Goal: Information Seeking & Learning: Learn about a topic

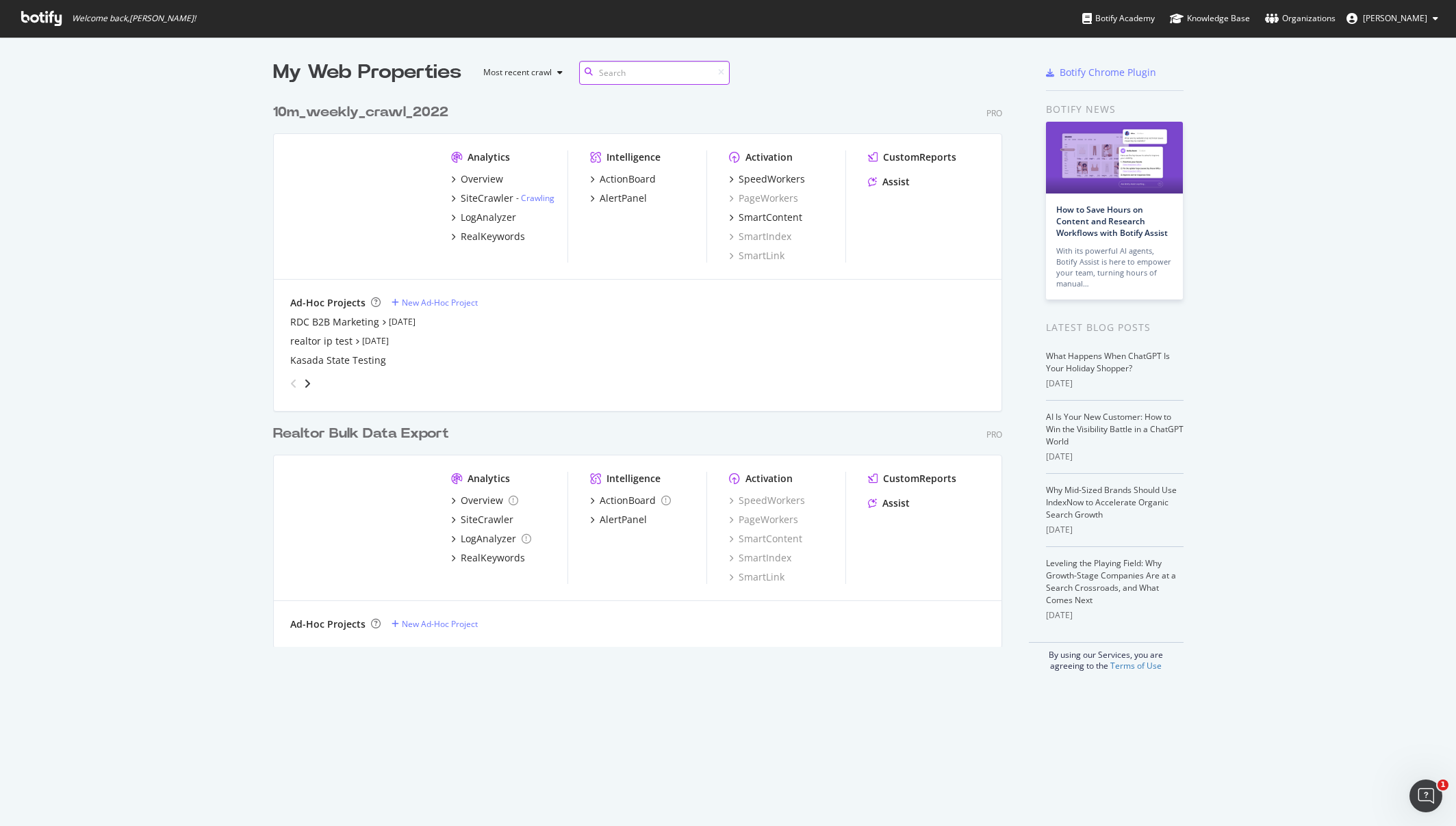
scroll to position [550, 729]
click at [466, 502] on div "Overview" at bounding box center [481, 501] width 42 height 13
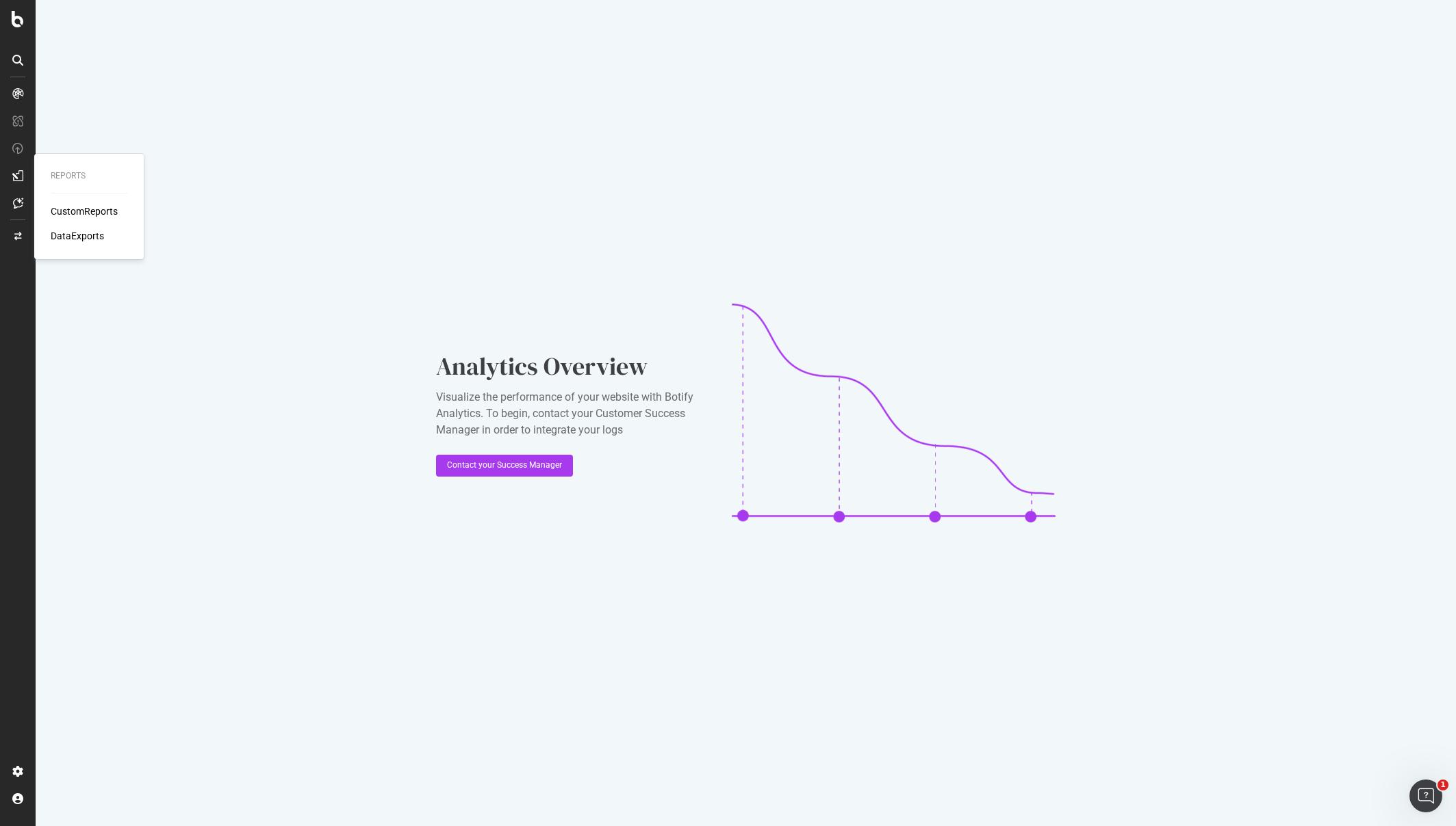
click at [61, 206] on div "CustomReports" at bounding box center [84, 212] width 67 height 13
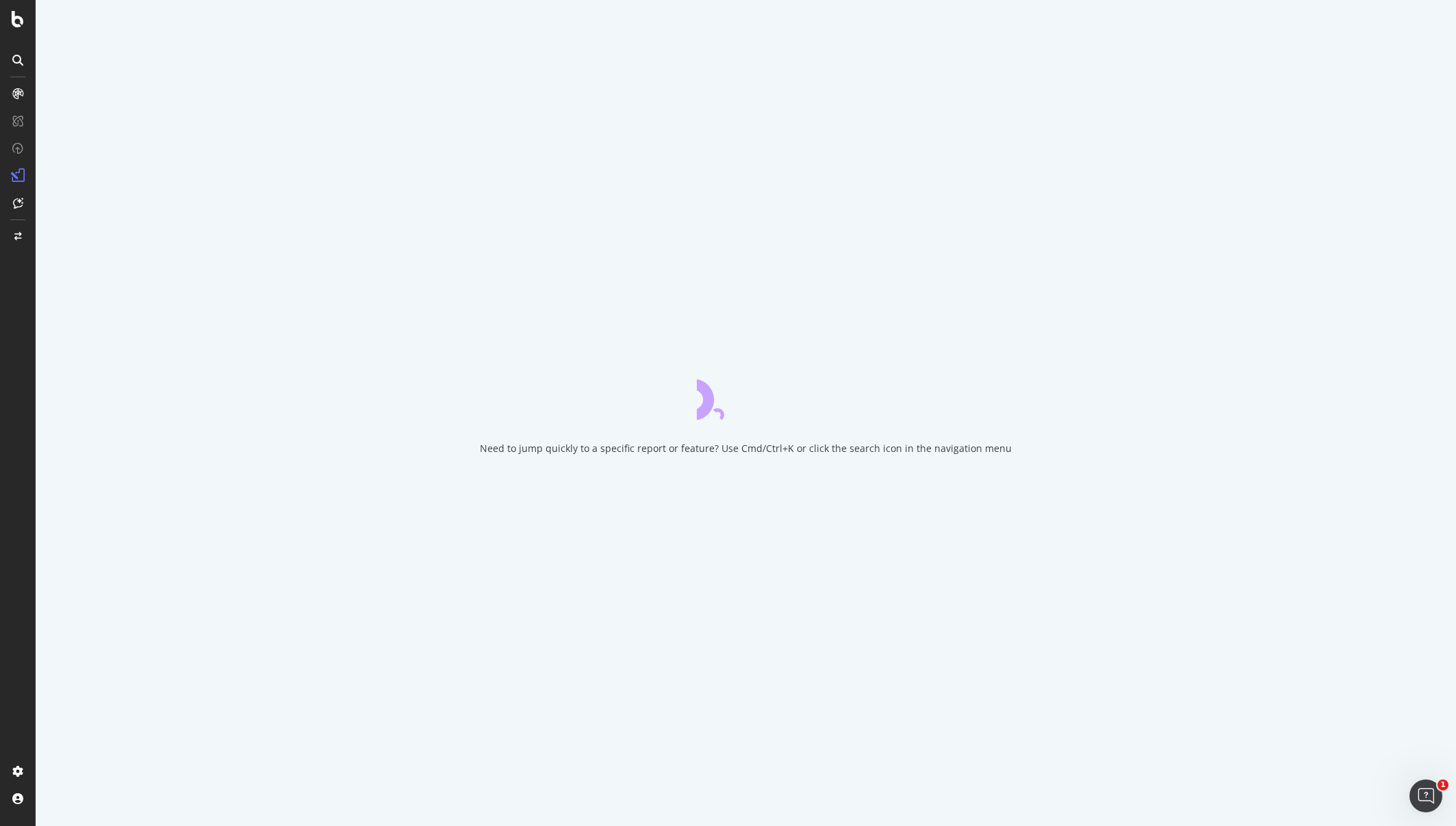
click at [414, 313] on div "Need to jump quickly to a specific report or feature? Use Cmd/Ctrl+K or click t…" at bounding box center [746, 413] width 1420 height 826
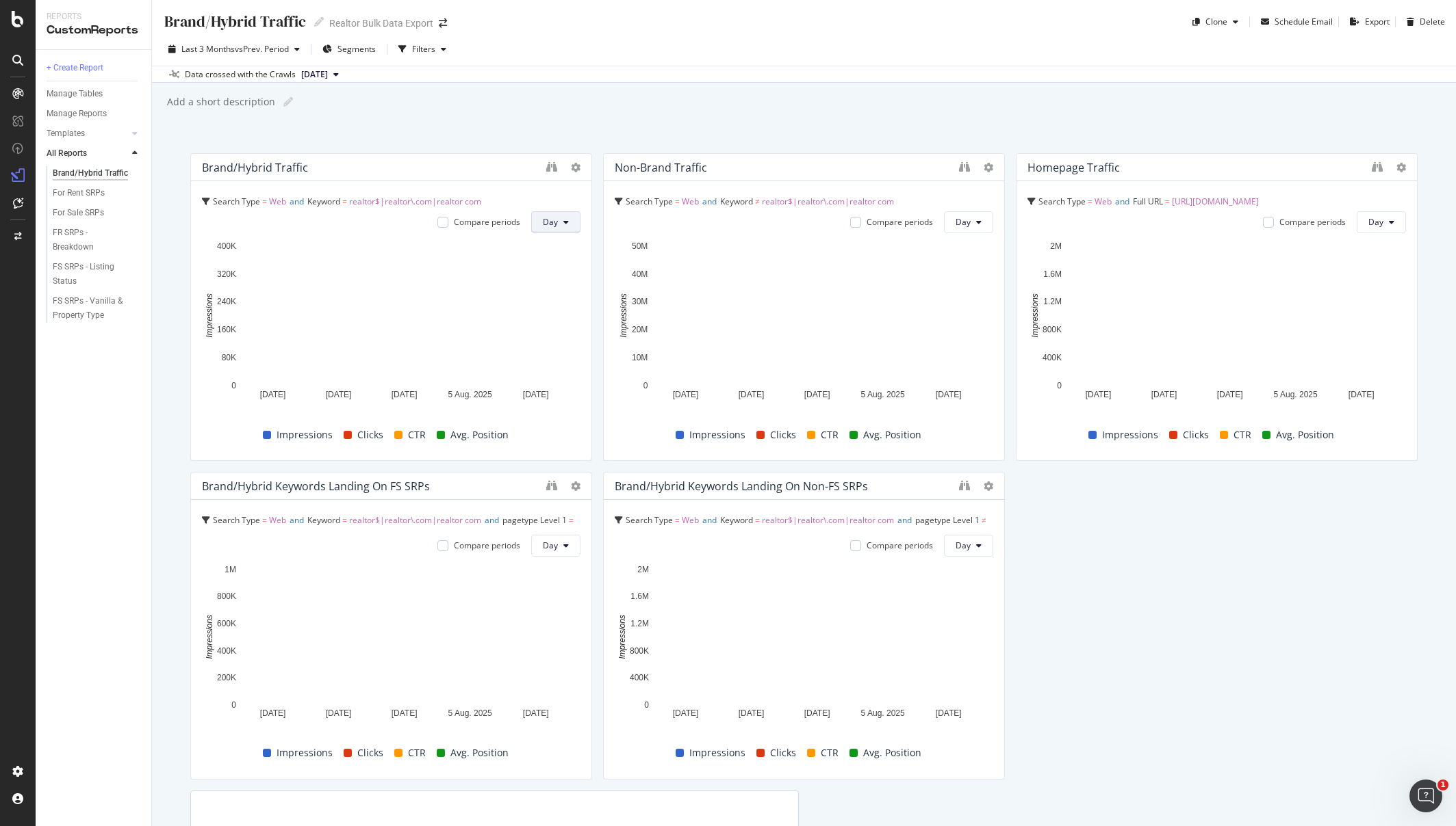
scroll to position [3, 0]
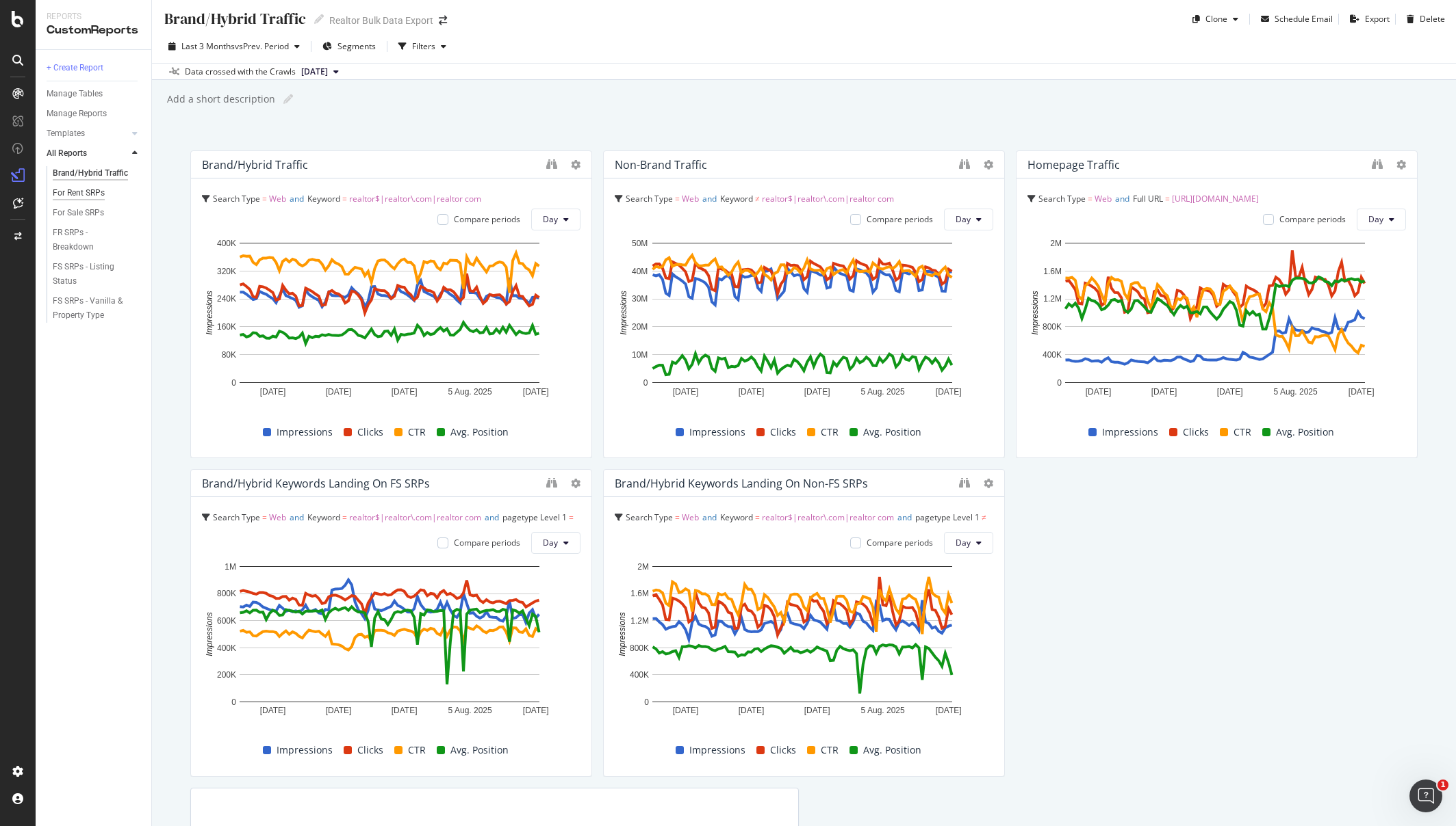
click at [86, 189] on div "For Rent SRPs" at bounding box center [79, 193] width 52 height 14
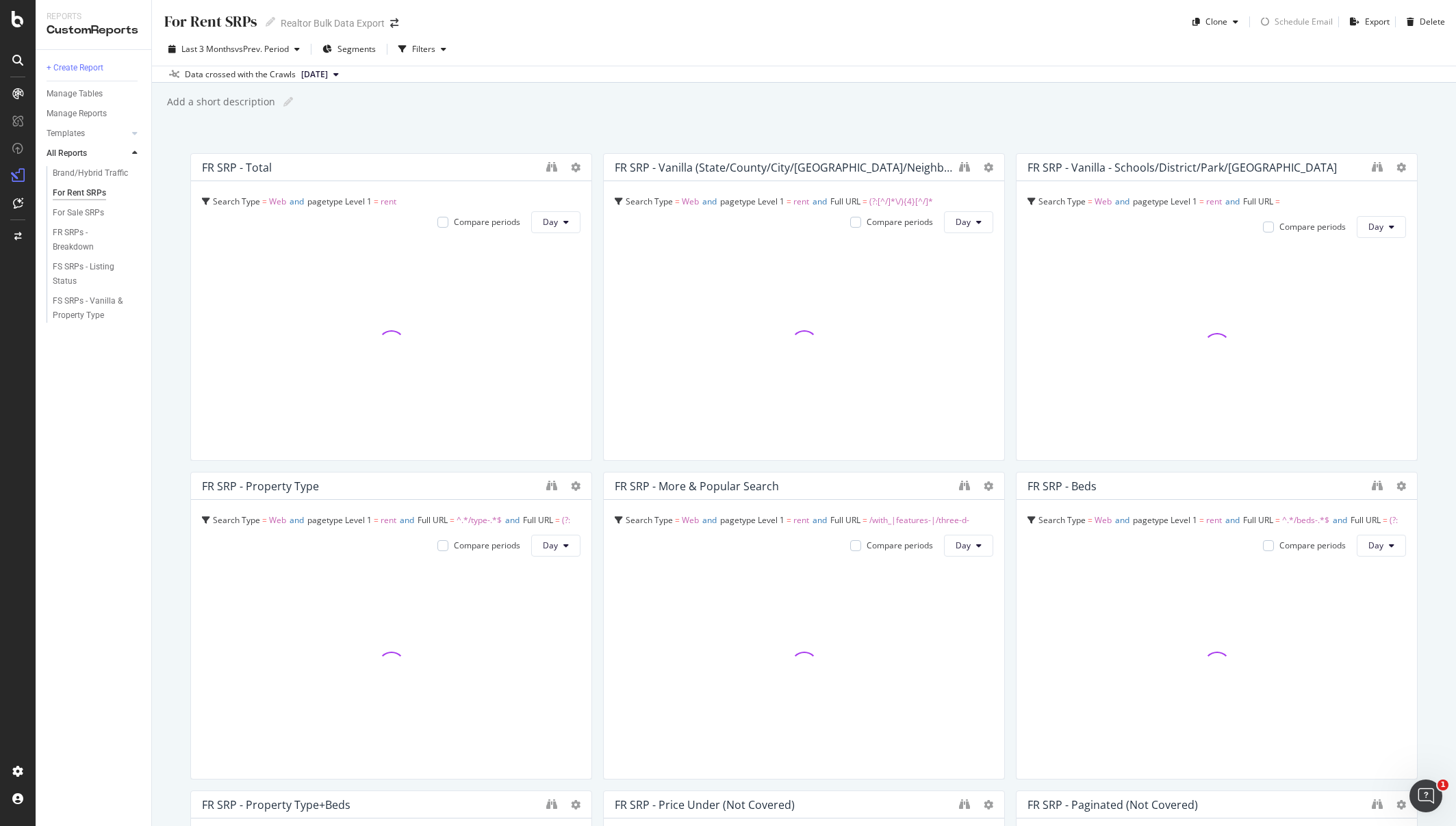
click at [867, 62] on div "Last 3 Months vs Prev. Period Segments Filters" at bounding box center [804, 51] width 1304 height 28
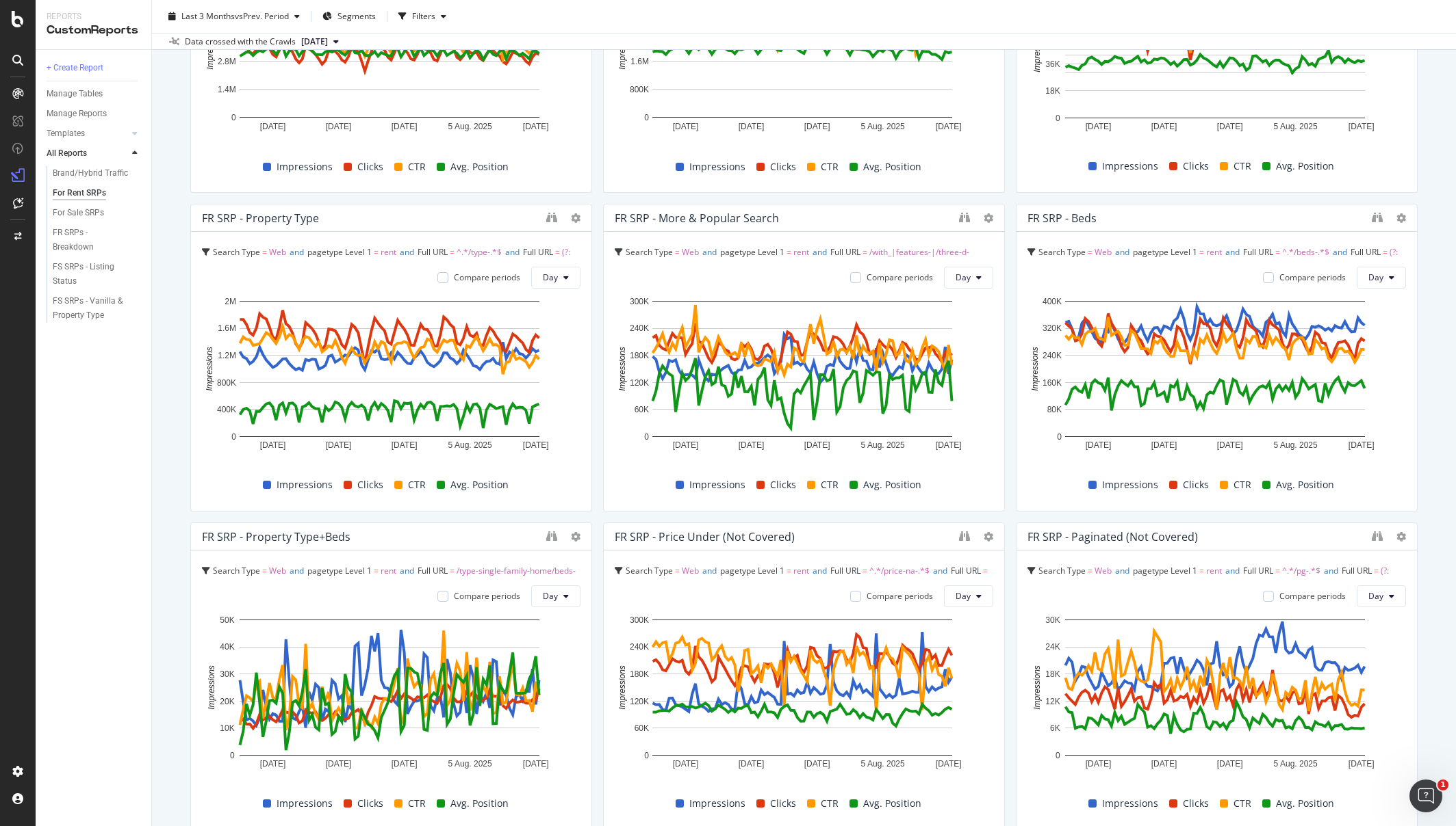
scroll to position [434, 0]
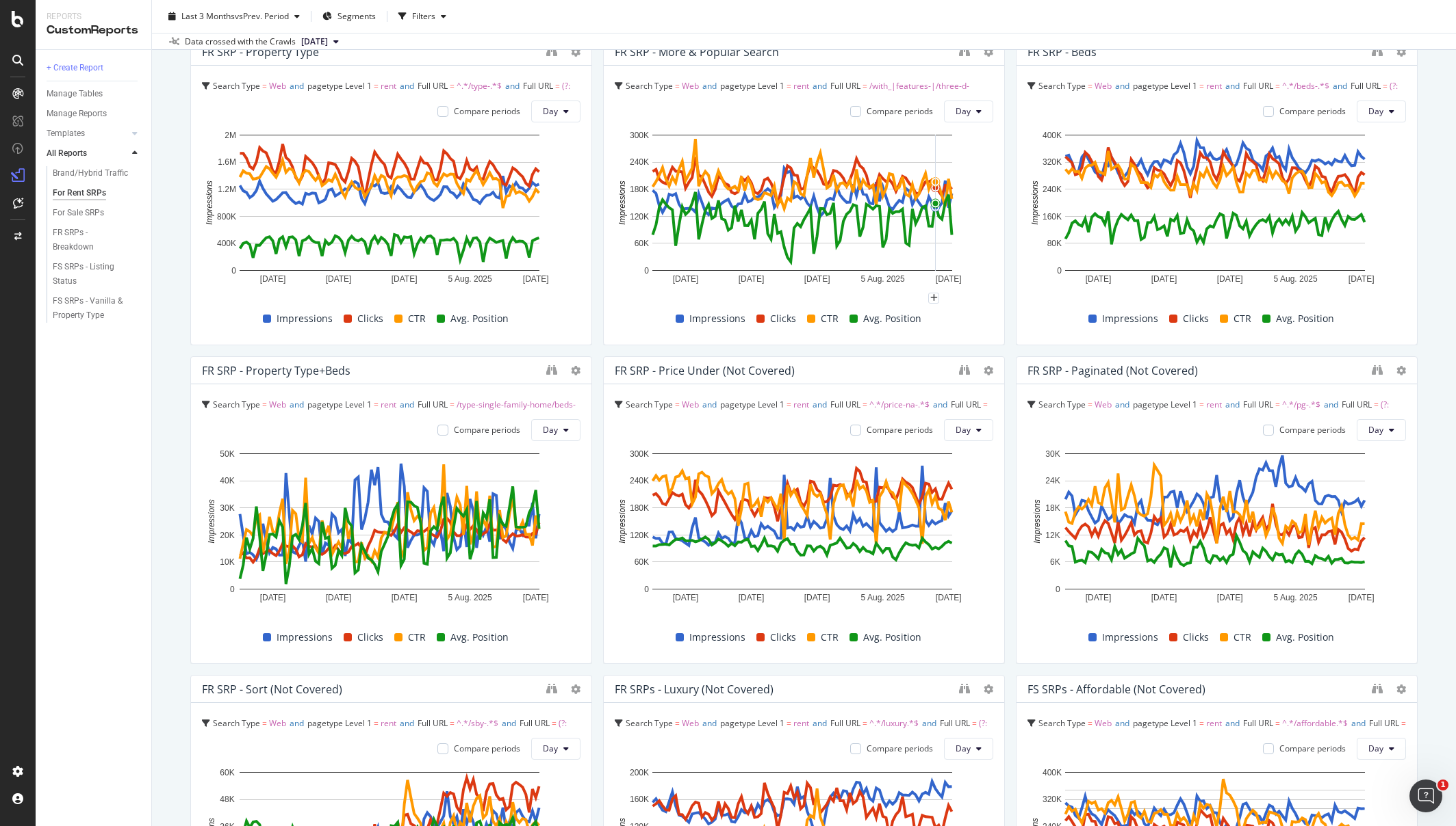
click at [906, 352] on div "FR SRP - Total Search Type = Web and pagetype Level 1 = rent Compare periods Da…" at bounding box center [803, 652] width 1227 height 1867
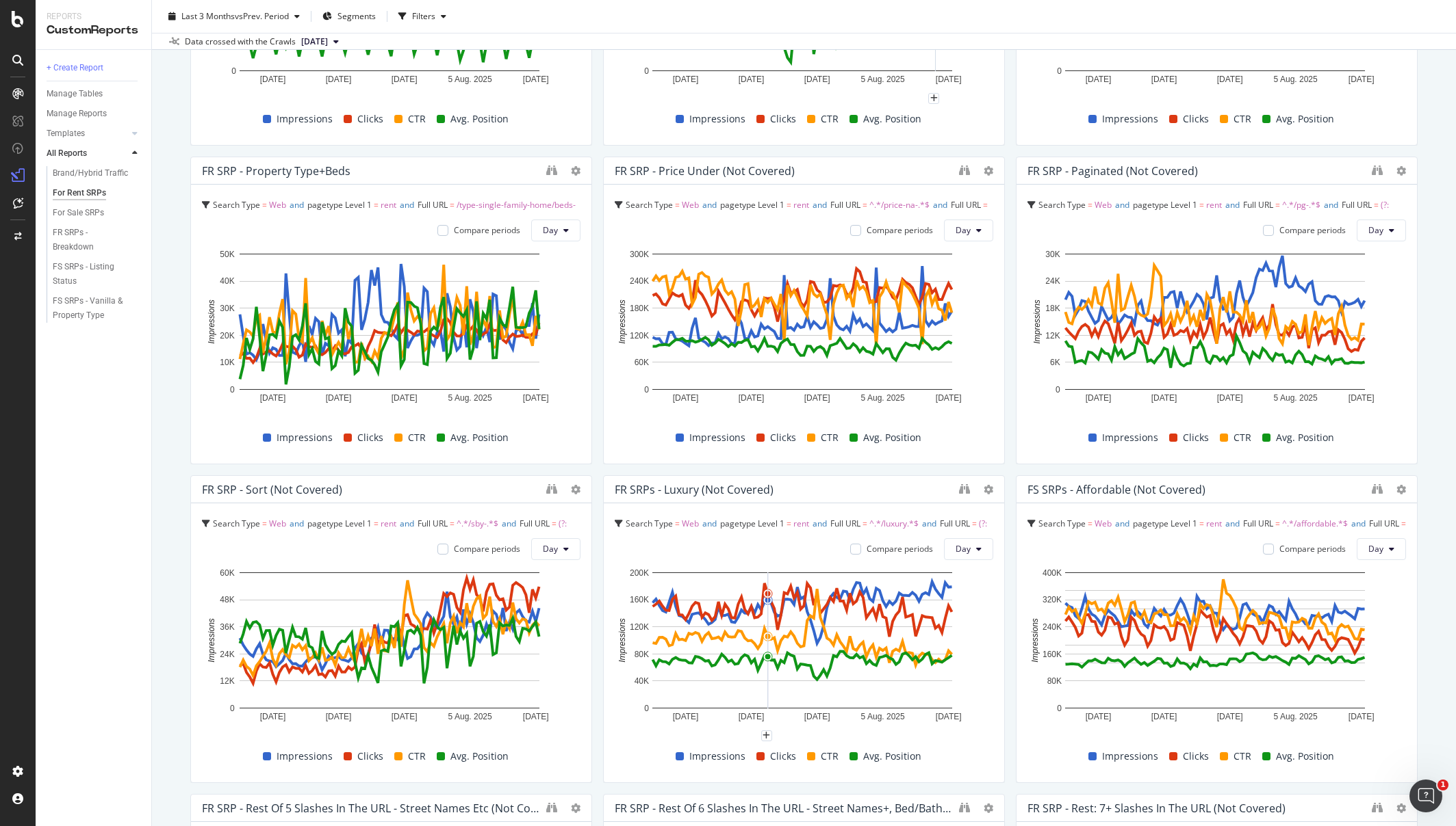
scroll to position [296, 0]
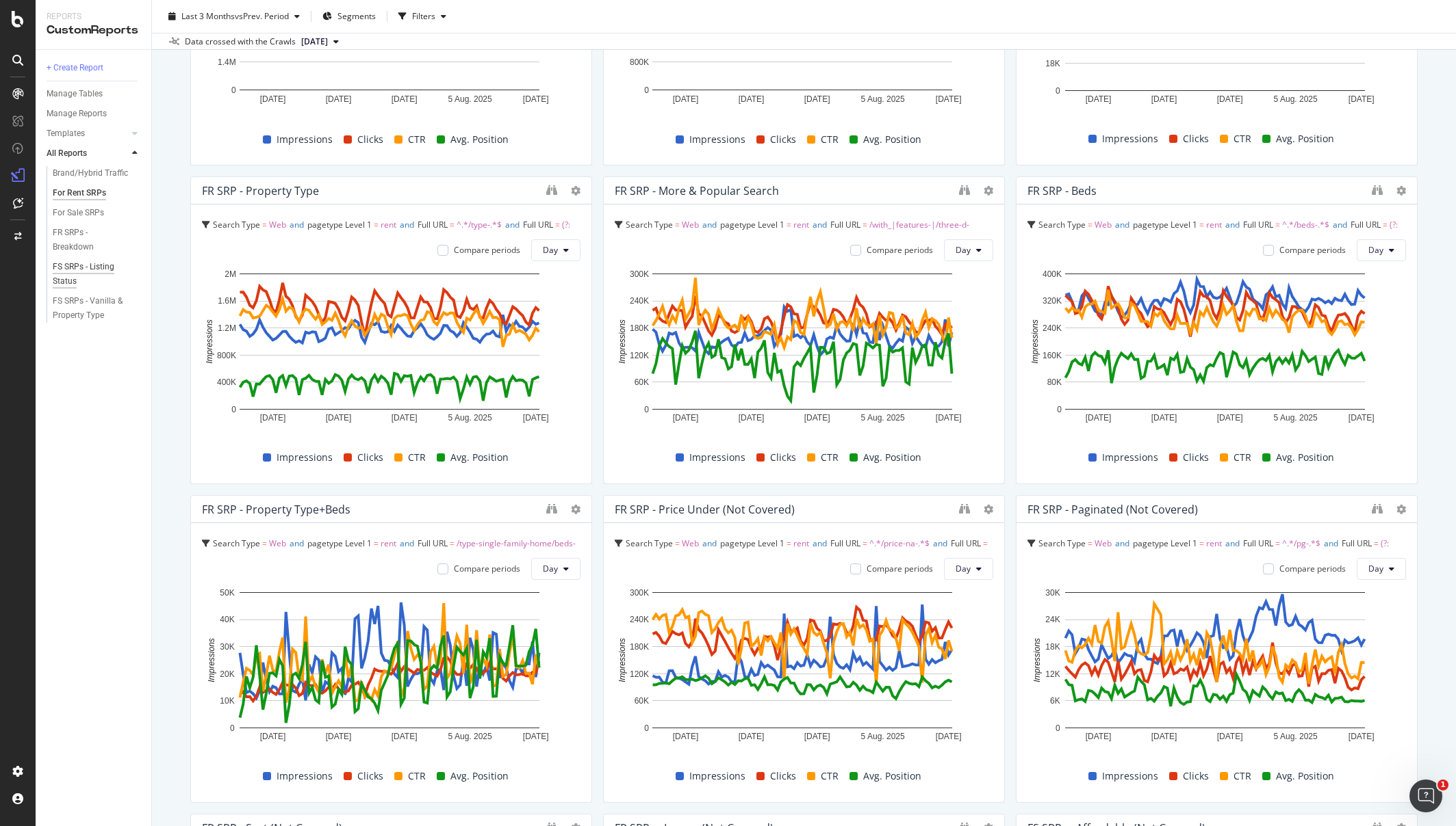
click at [67, 270] on div "FS SRPs - Listing Status" at bounding box center [91, 274] width 77 height 29
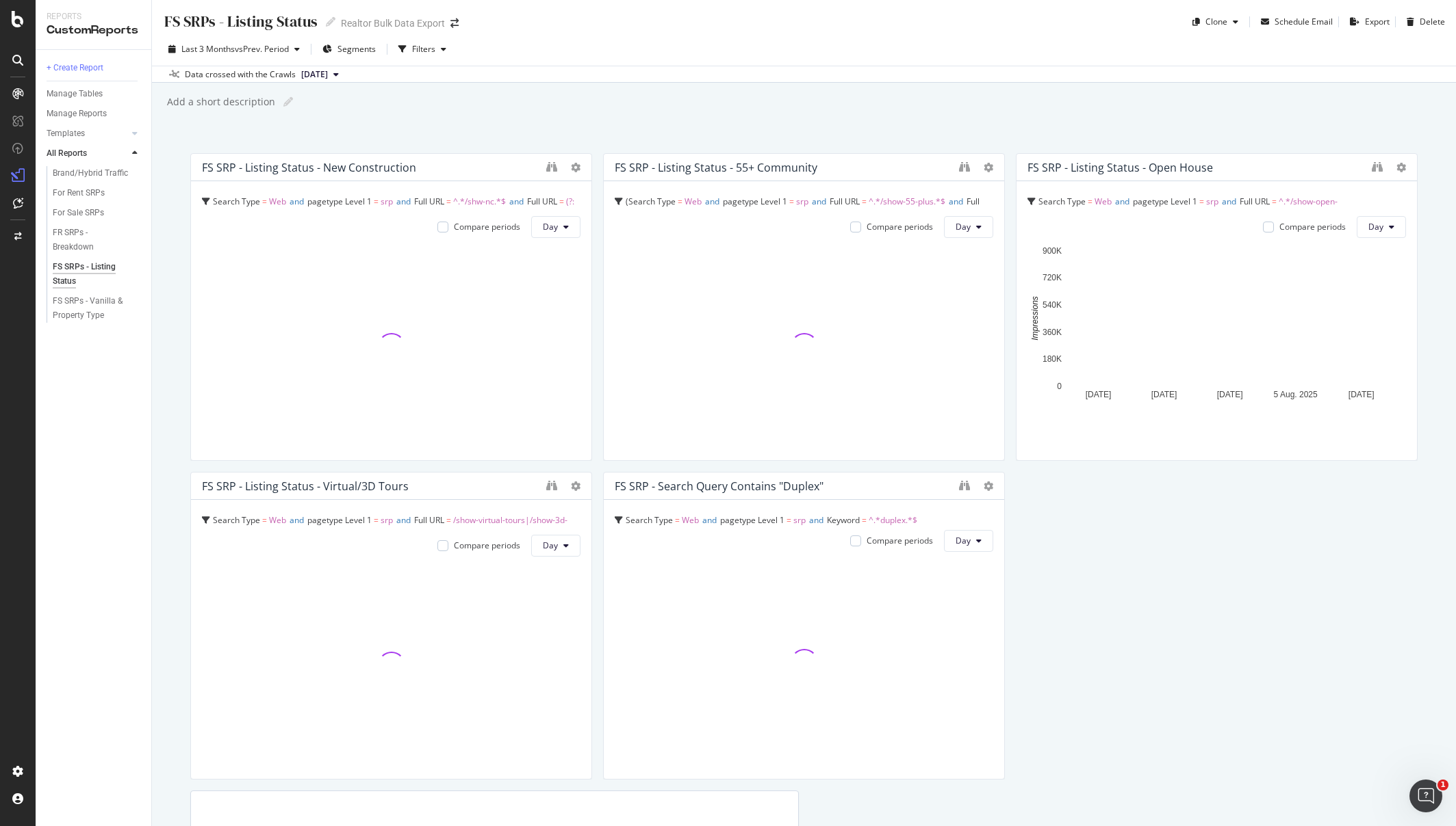
scroll to position [3, 0]
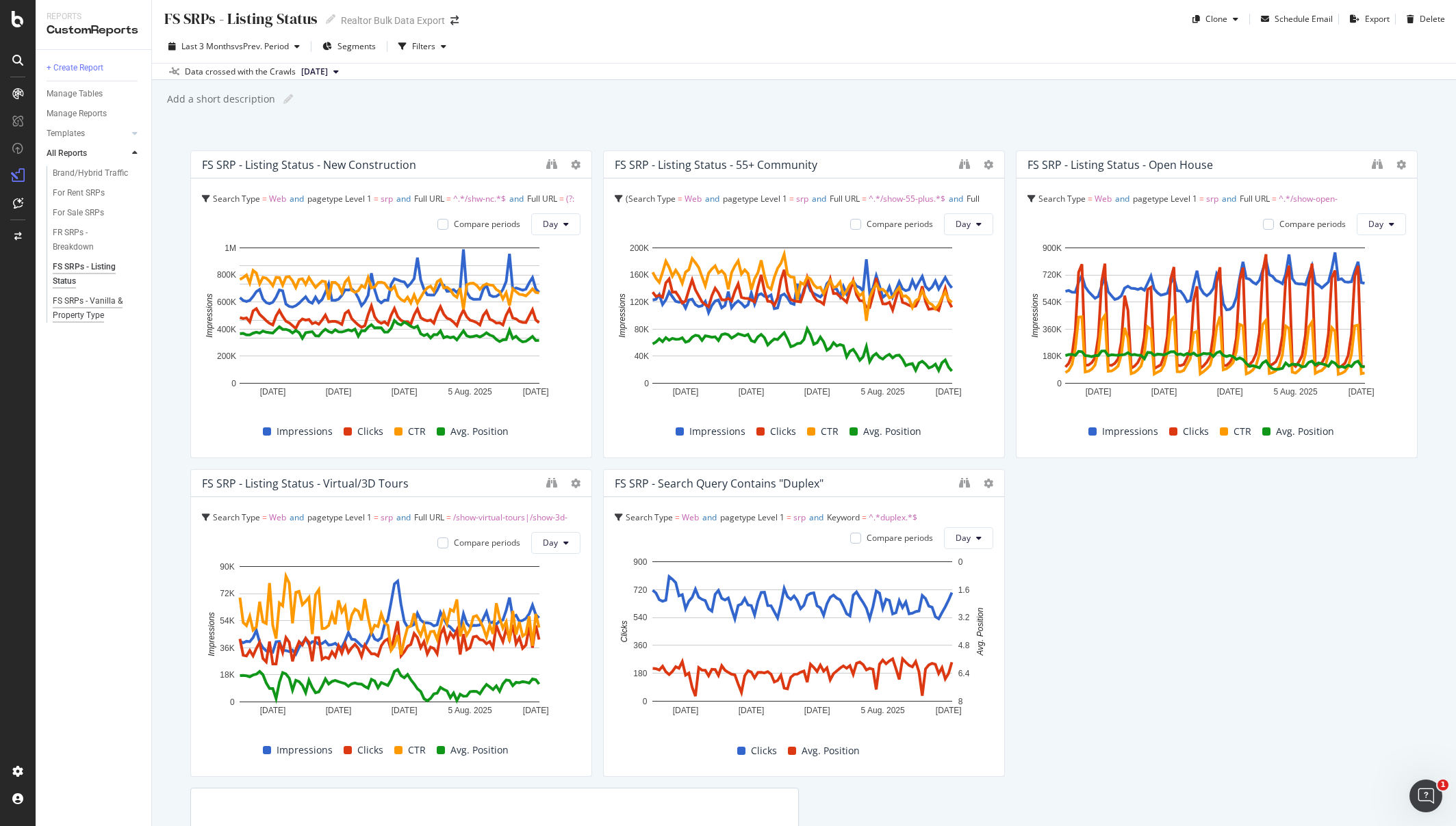
click at [86, 302] on div "FS SRPs - Vanilla & Property Type" at bounding box center [92, 308] width 80 height 29
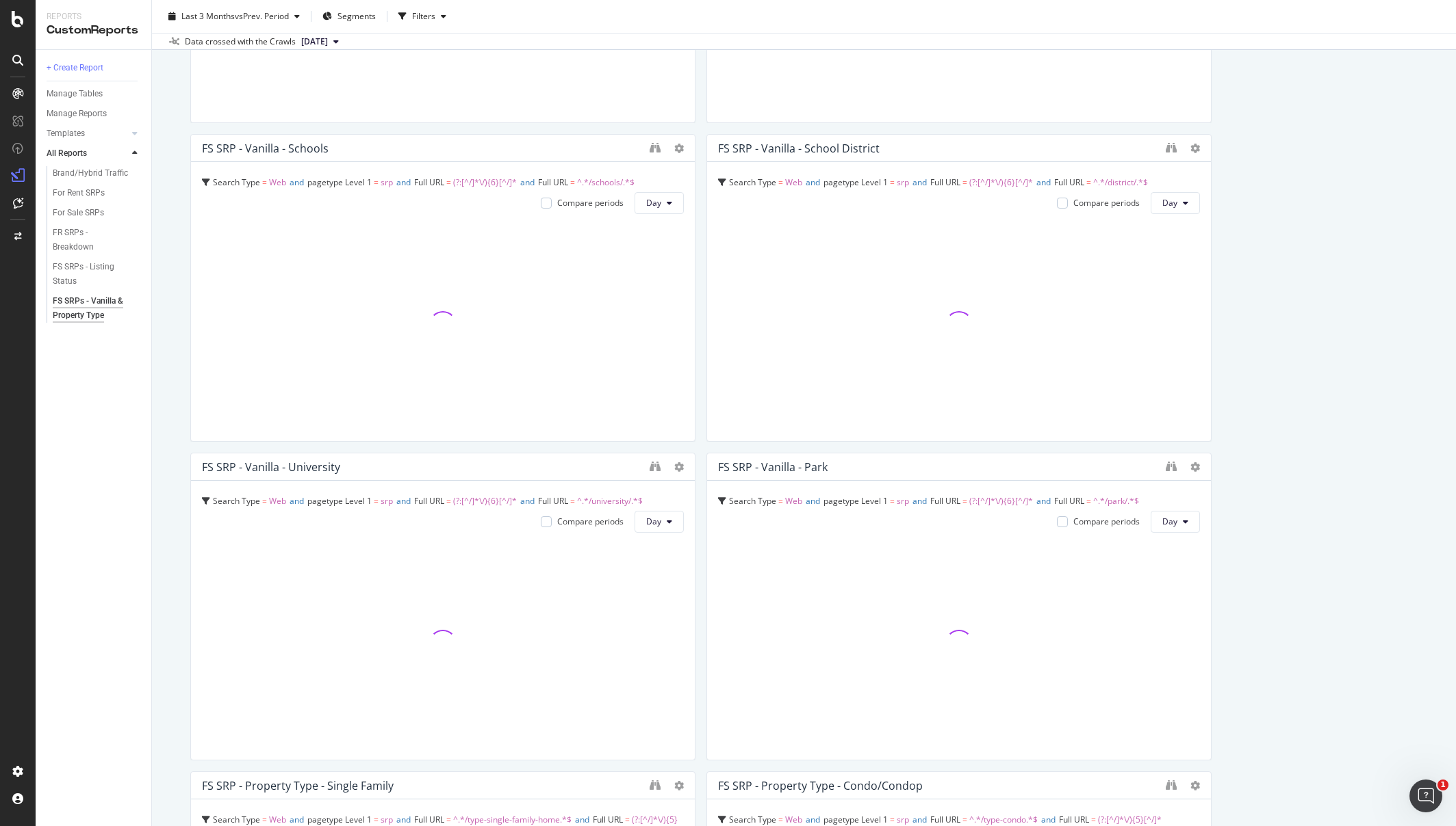
scroll to position [1630, 0]
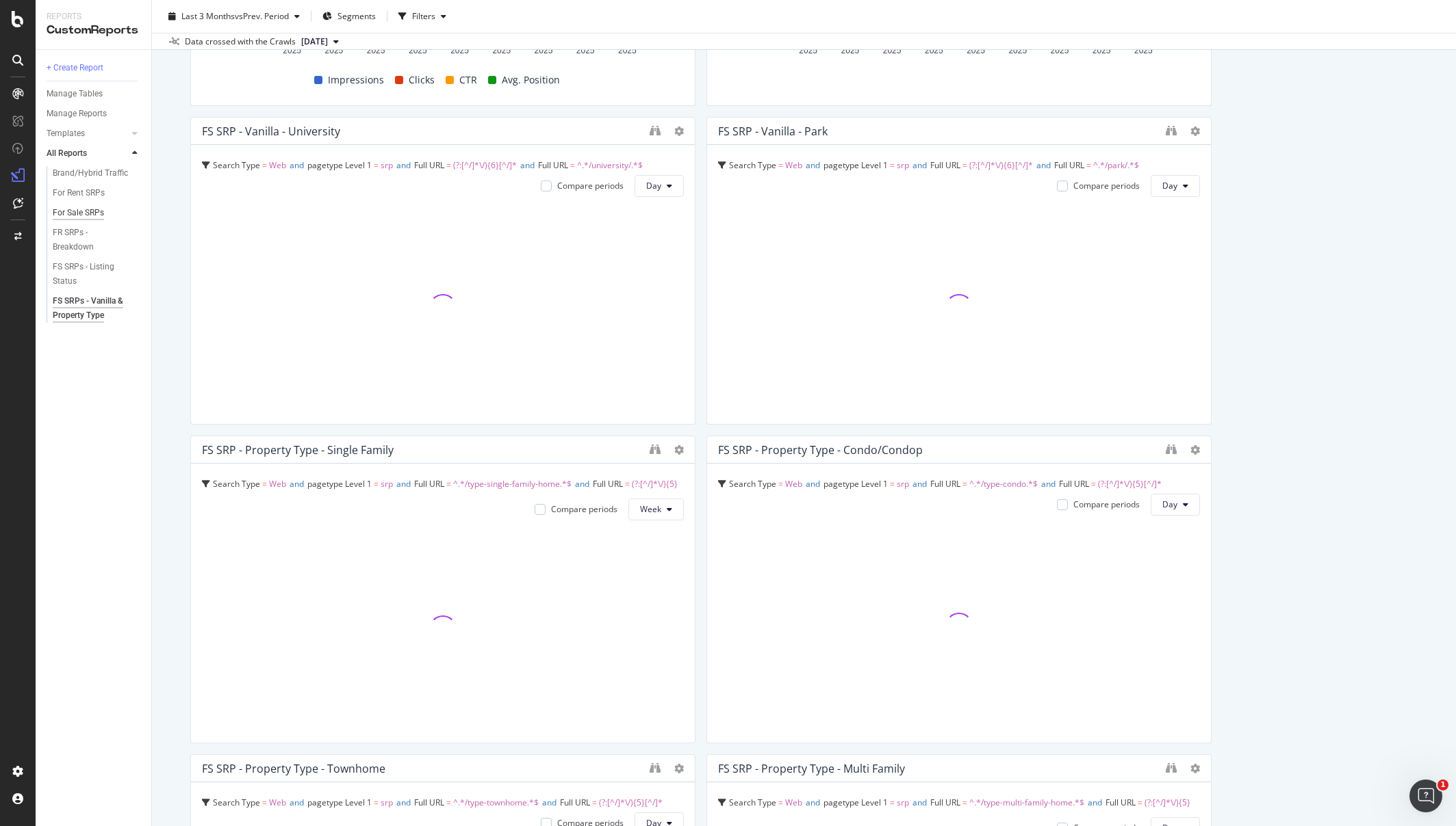
click at [80, 212] on div "For Sale SRPs" at bounding box center [78, 212] width 51 height 14
